Goal: Book appointment/travel/reservation

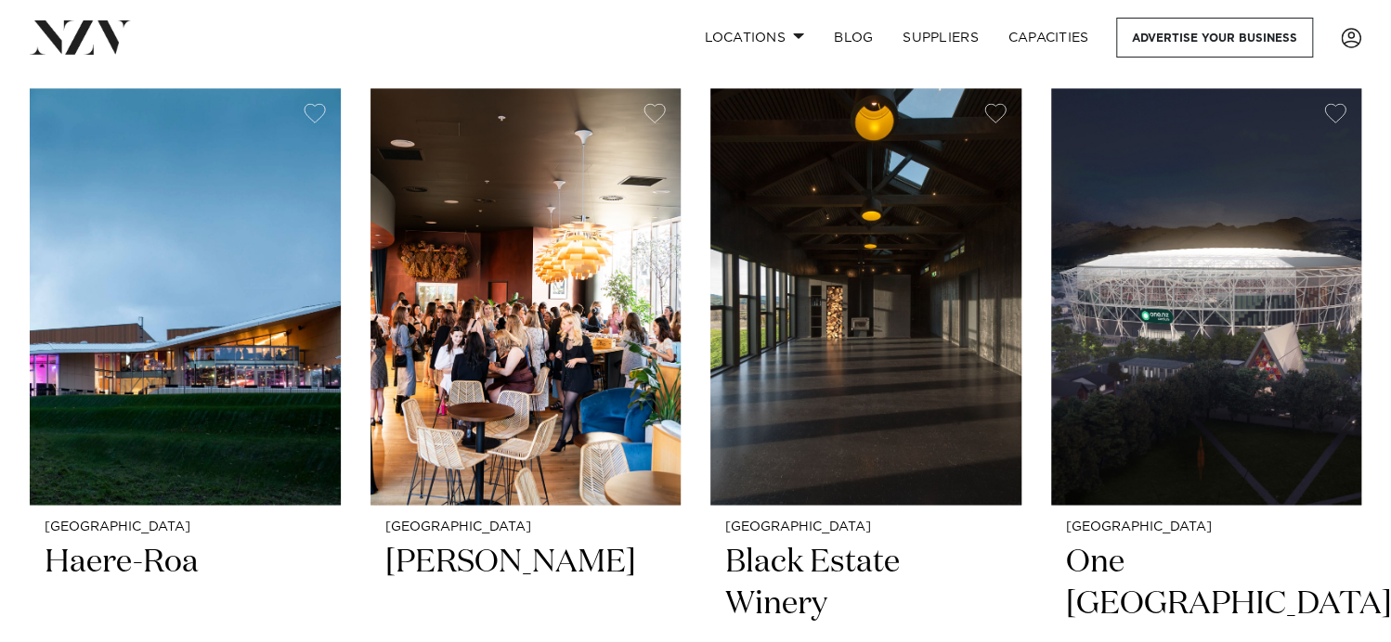
scroll to position [1578, 0]
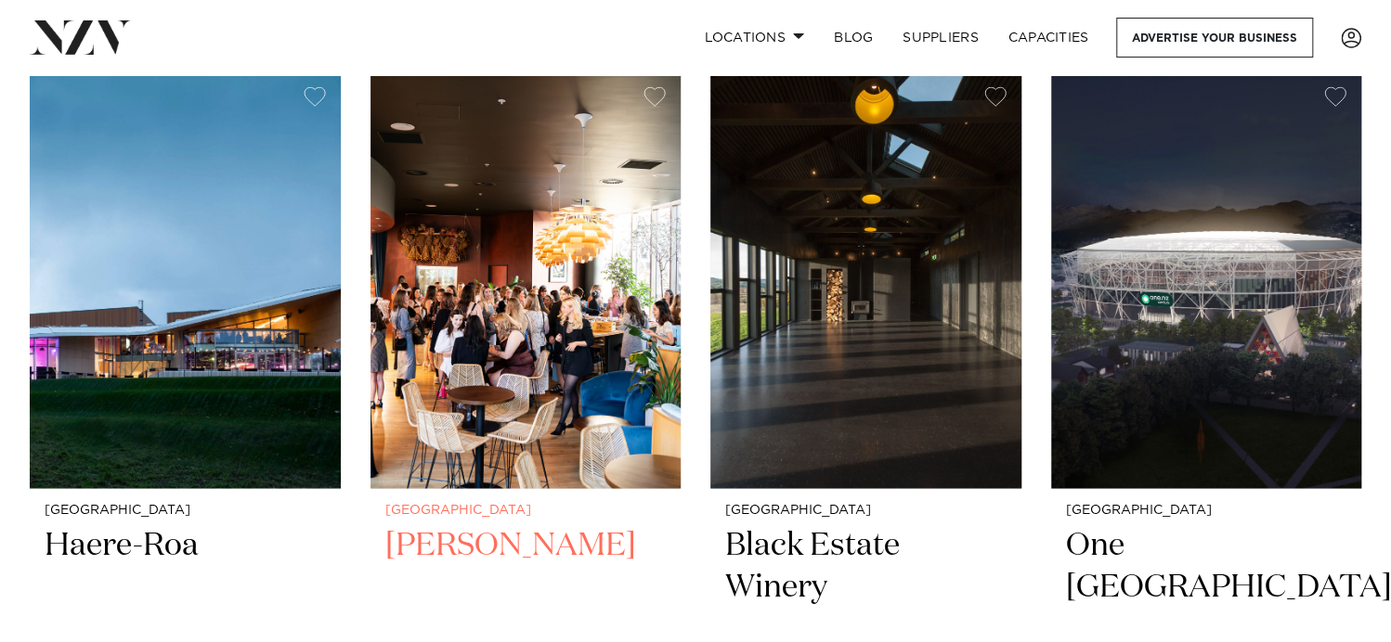
click at [486, 318] on img at bounding box center [525, 279] width 311 height 417
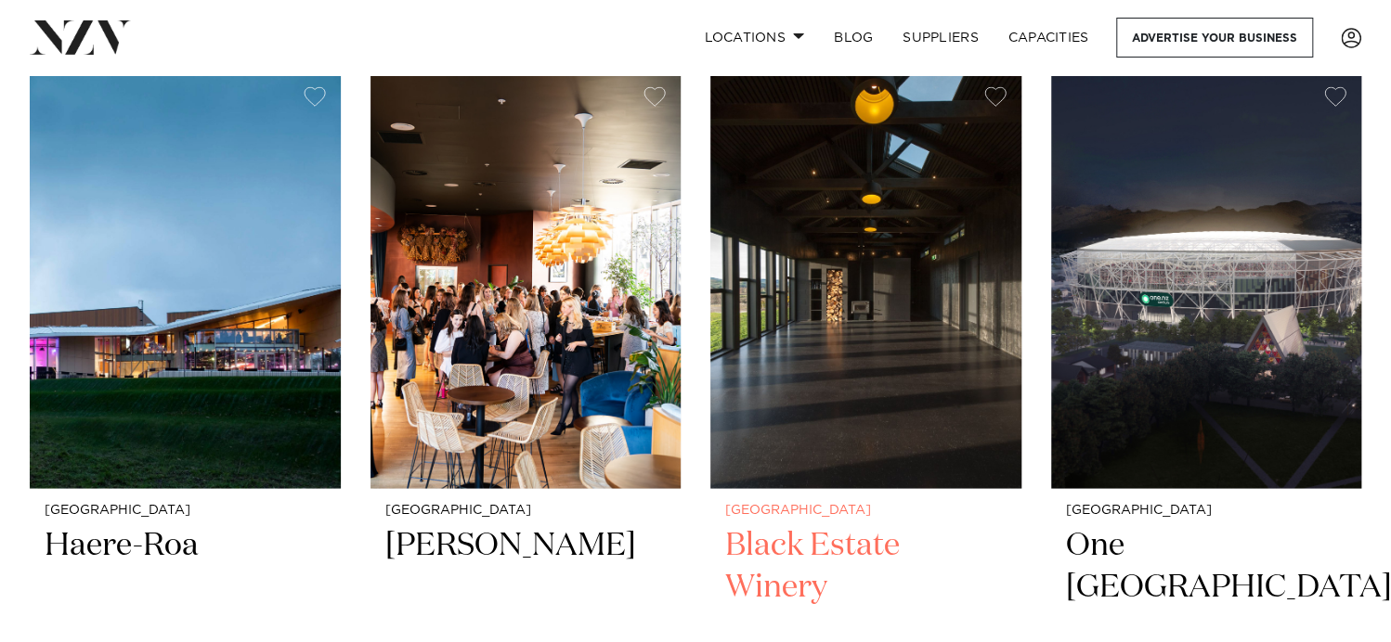
scroll to position [1574, 0]
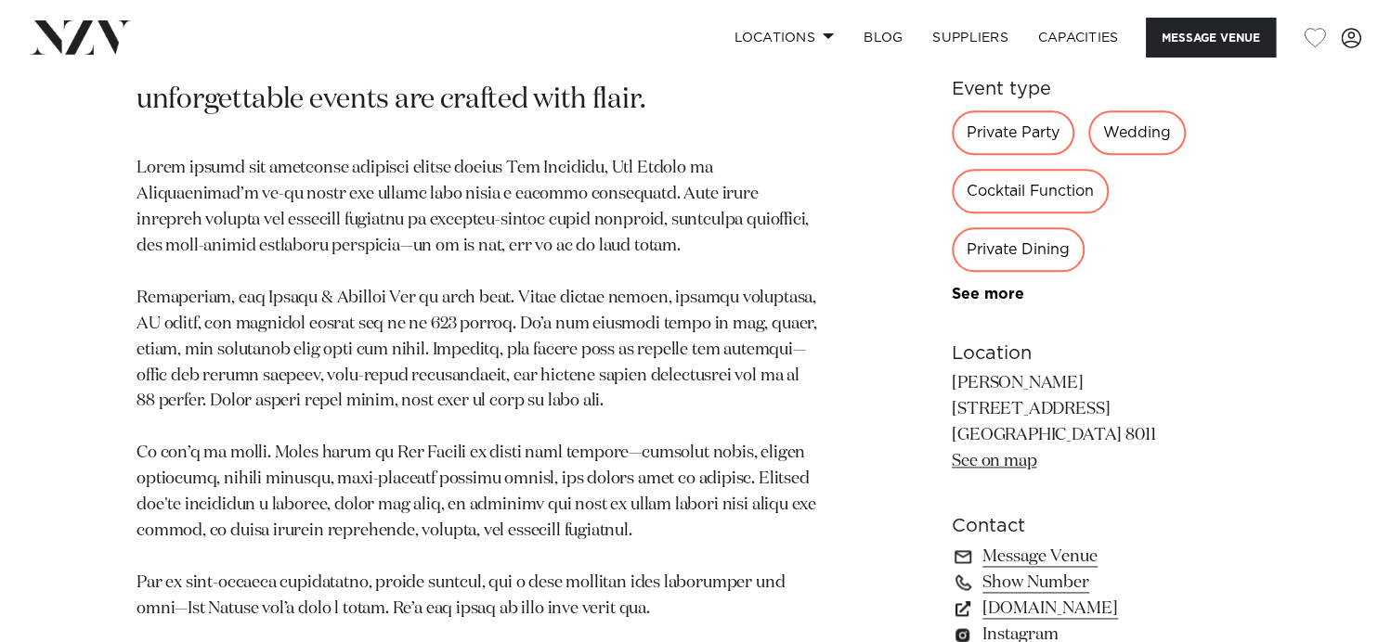
scroll to position [1021, 0]
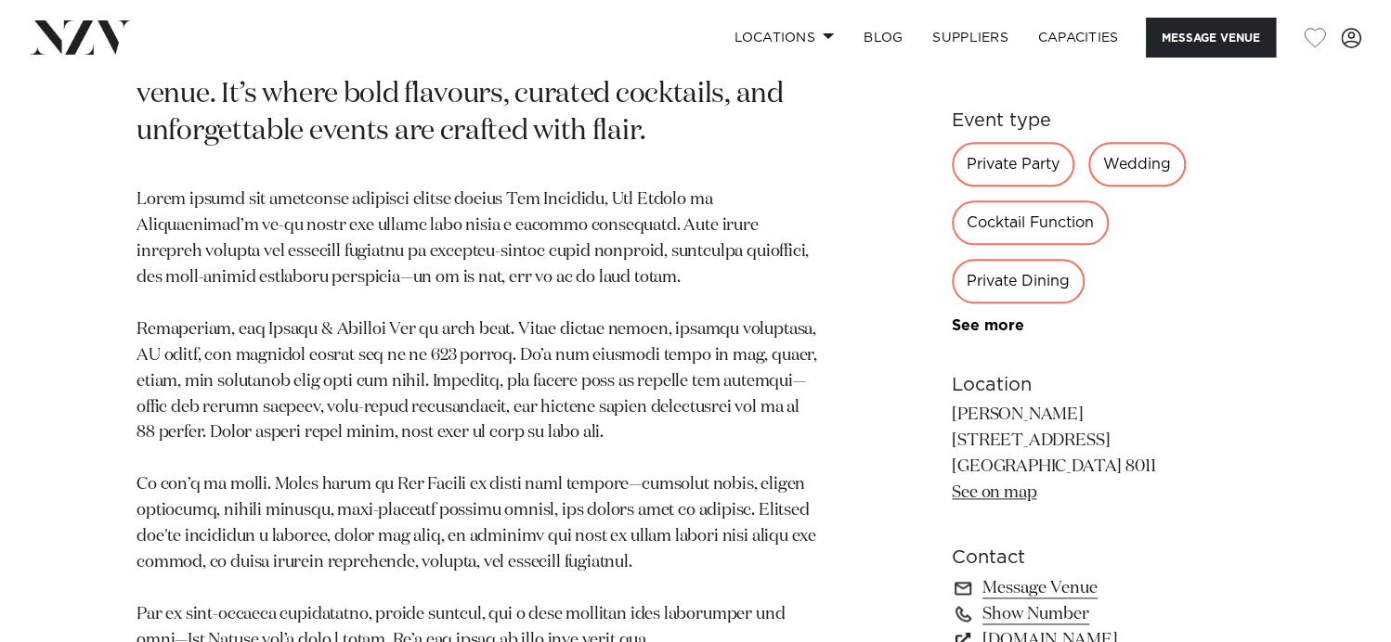
click at [986, 171] on div "Private Party" at bounding box center [1013, 164] width 123 height 45
click at [1003, 162] on div "Private Party" at bounding box center [1013, 164] width 123 height 45
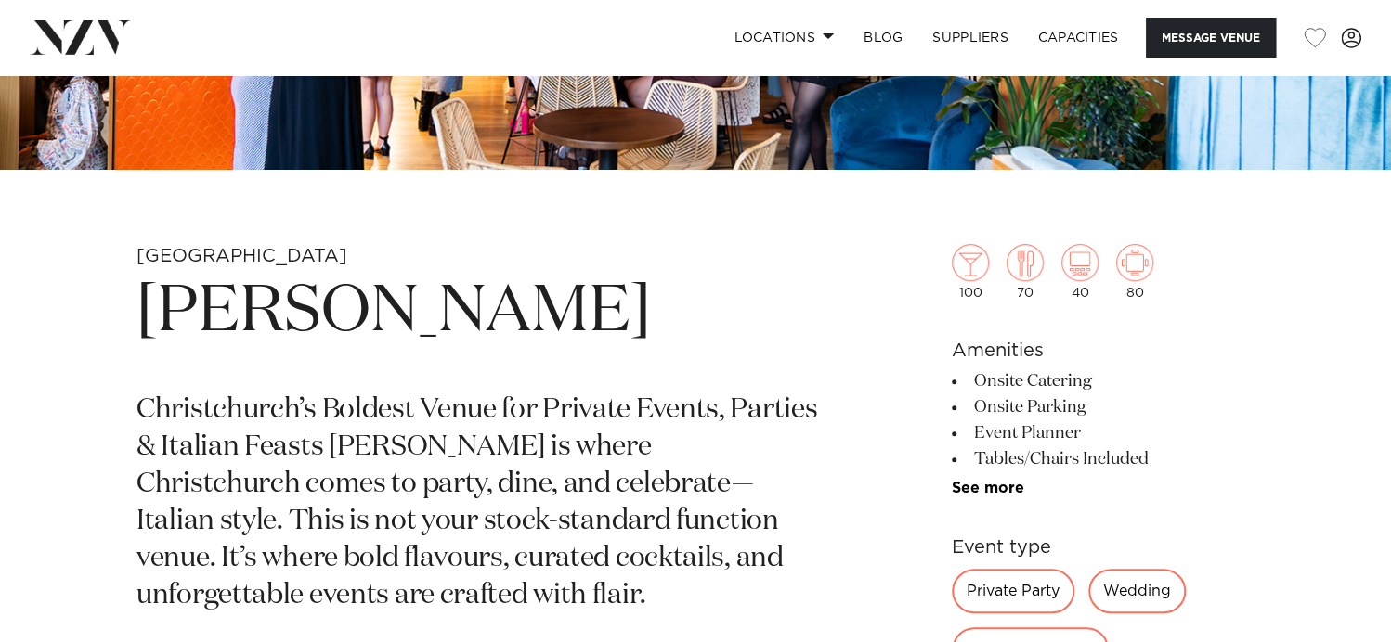
scroll to position [650, 0]
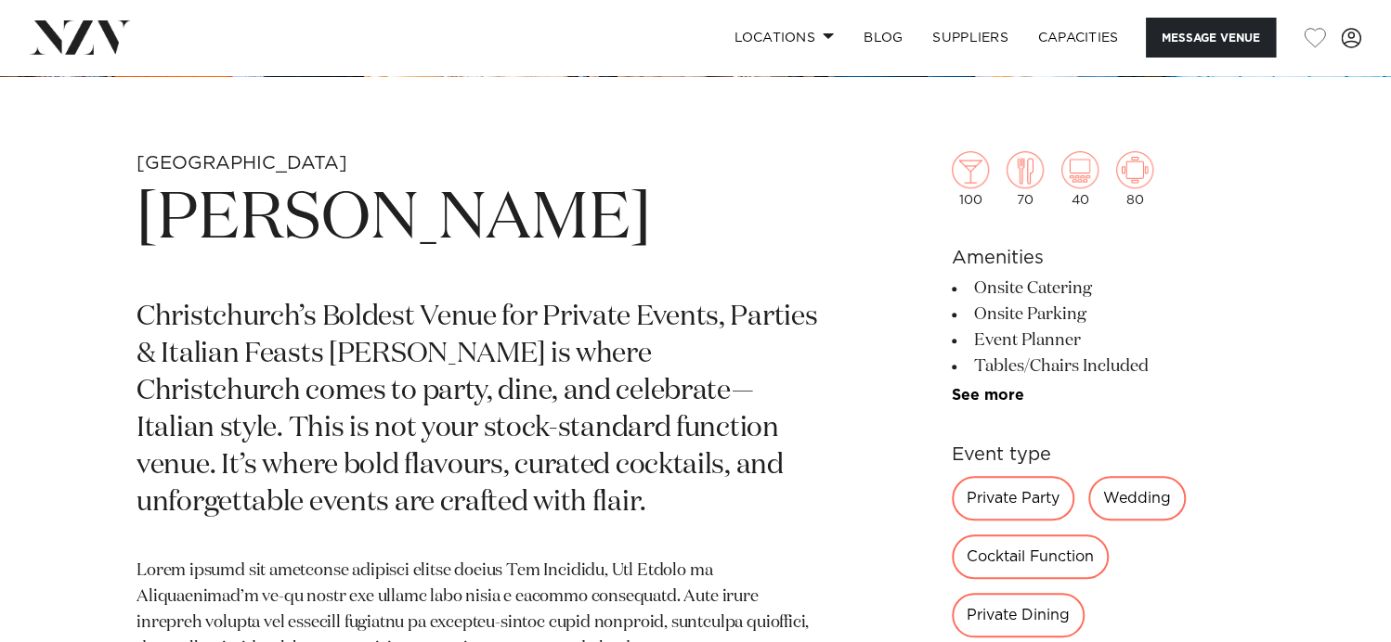
click at [978, 395] on link "See more" at bounding box center [1024, 395] width 145 height 15
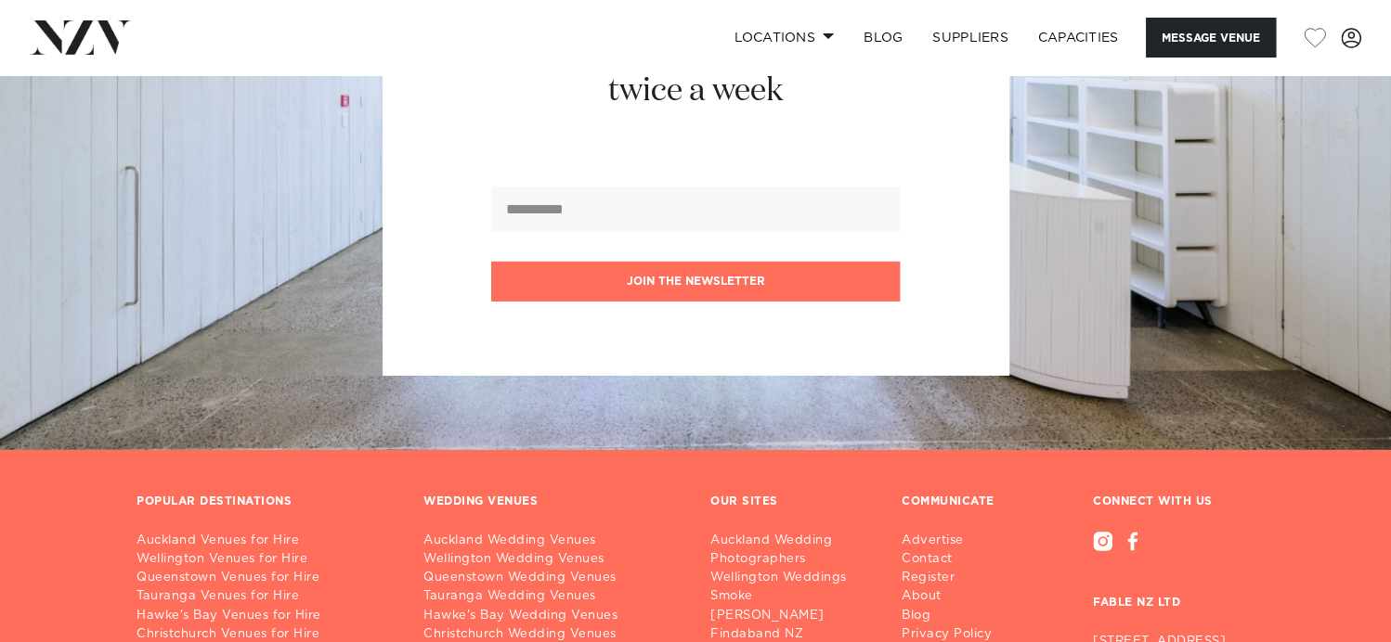
scroll to position [3435, 0]
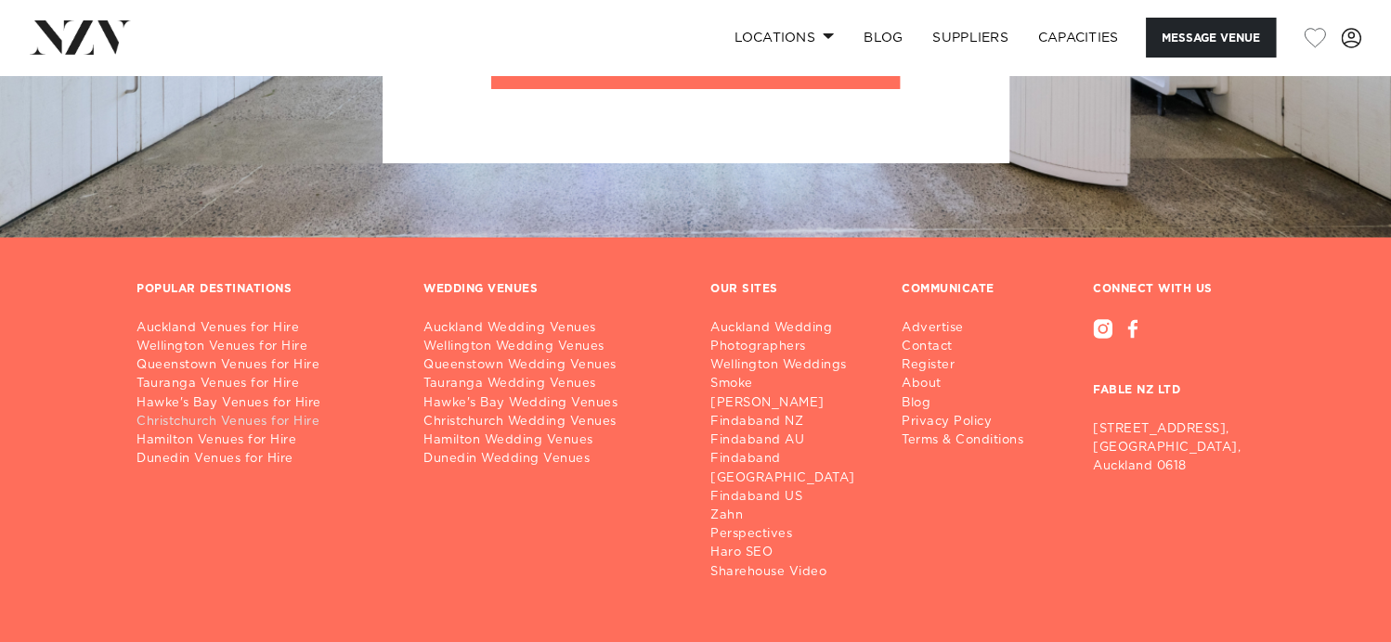
click at [250, 417] on link "Christchurch Venues for Hire" at bounding box center [264, 422] width 257 height 19
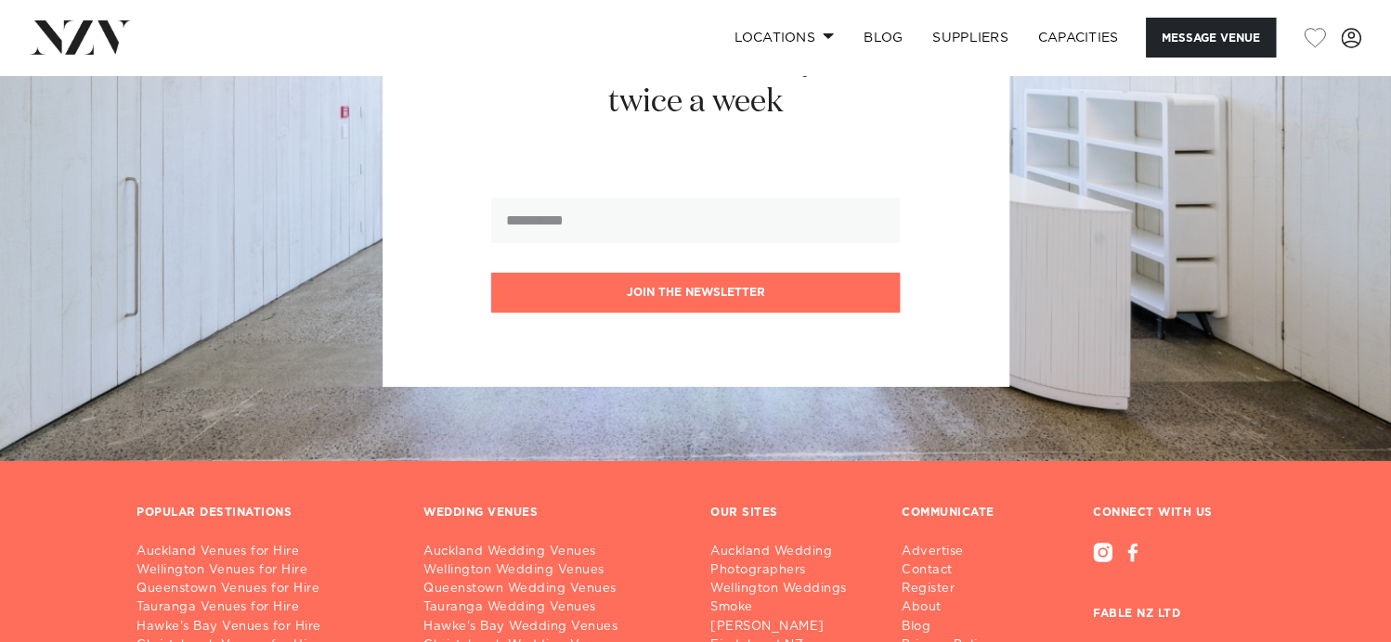
scroll to position [3056, 0]
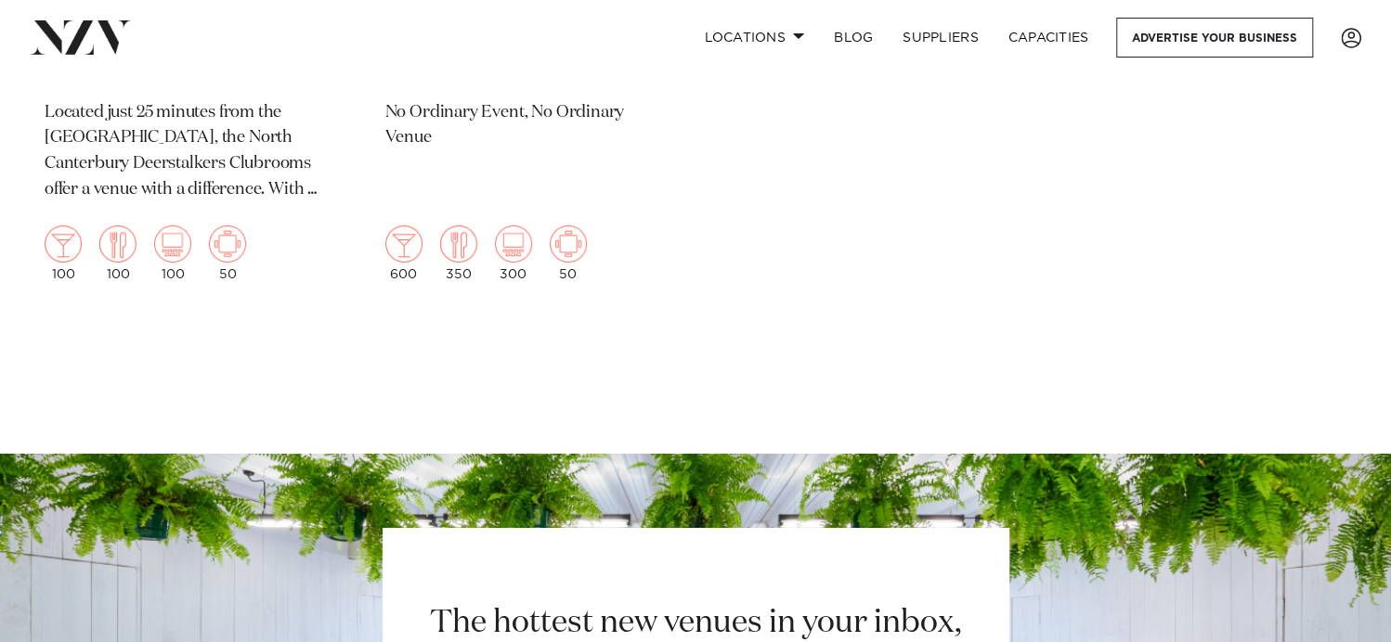
scroll to position [6499, 0]
